Goal: Transaction & Acquisition: Purchase product/service

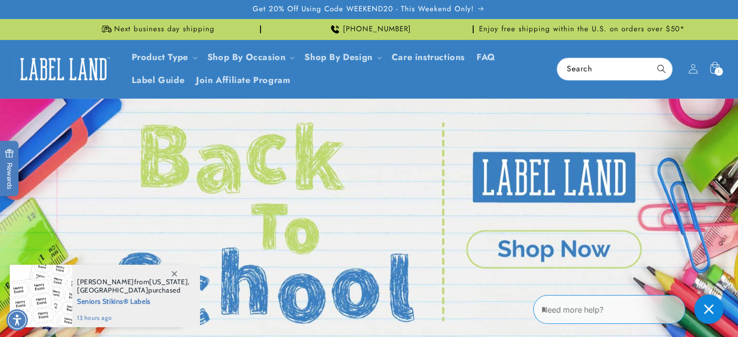
click at [521, 242] on link "Open this option" at bounding box center [369, 222] width 738 height 247
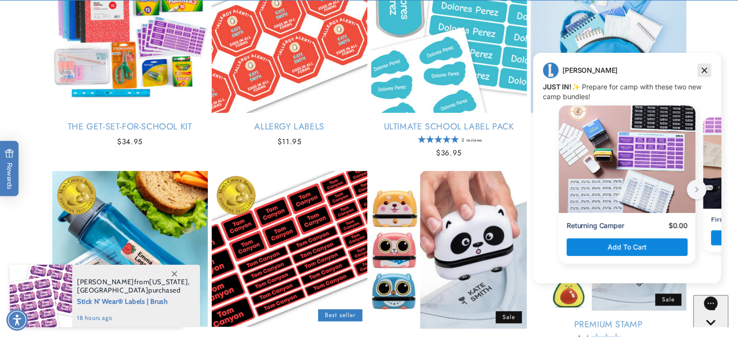
drag, startPoint x: 704, startPoint y: 69, endPoint x: 1235, endPoint y: 292, distance: 576.2
click at [704, 69] on icon "Dismiss campaign" at bounding box center [705, 70] width 10 height 12
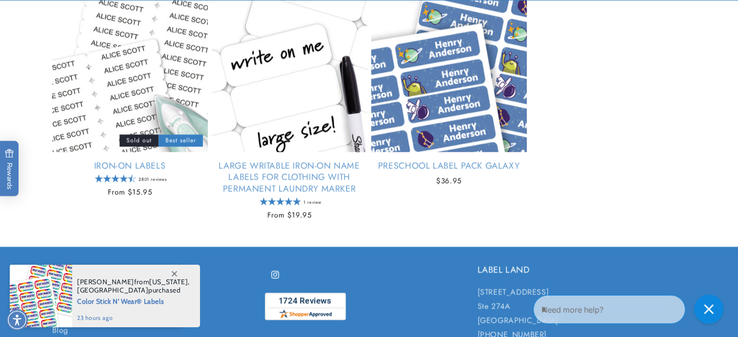
scroll to position [1269, 0]
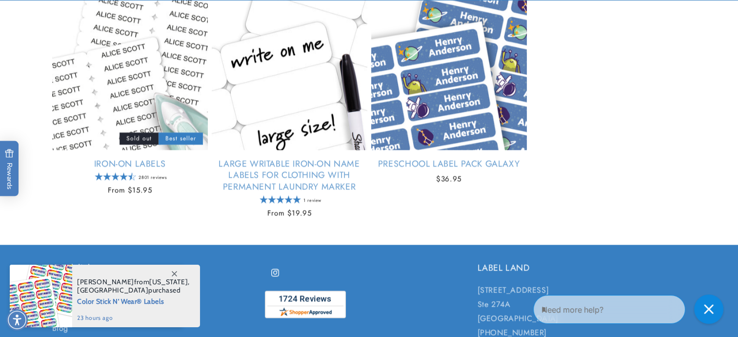
click at [174, 273] on icon at bounding box center [174, 273] width 5 height 5
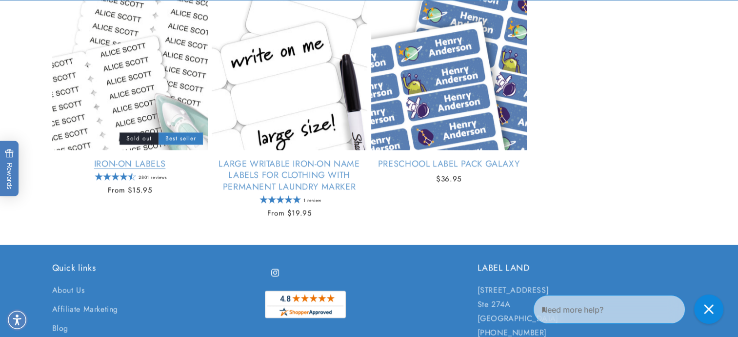
click at [129, 158] on link "Iron-On Labels" at bounding box center [130, 163] width 156 height 11
